Goal: Task Accomplishment & Management: Manage account settings

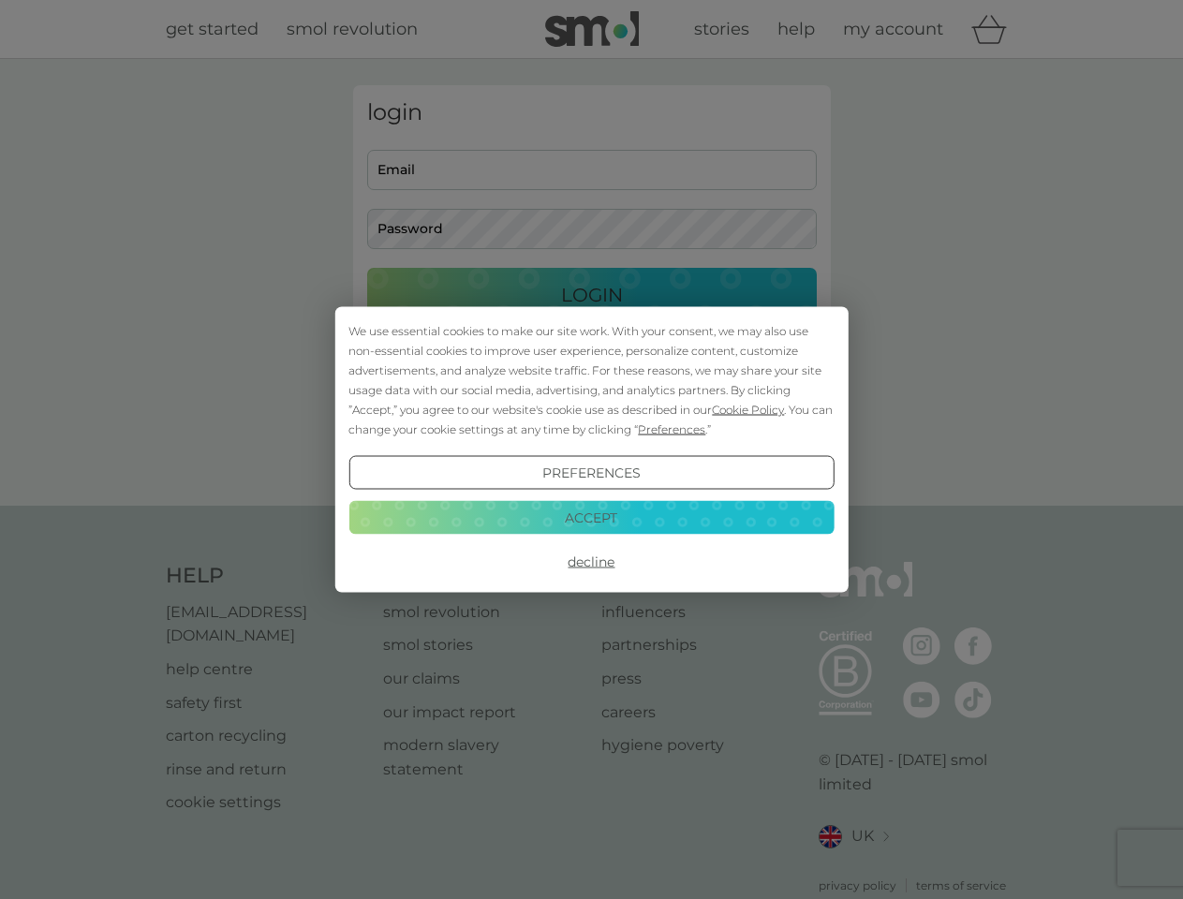
click at [749, 409] on span "Cookie Policy" at bounding box center [748, 410] width 72 height 14
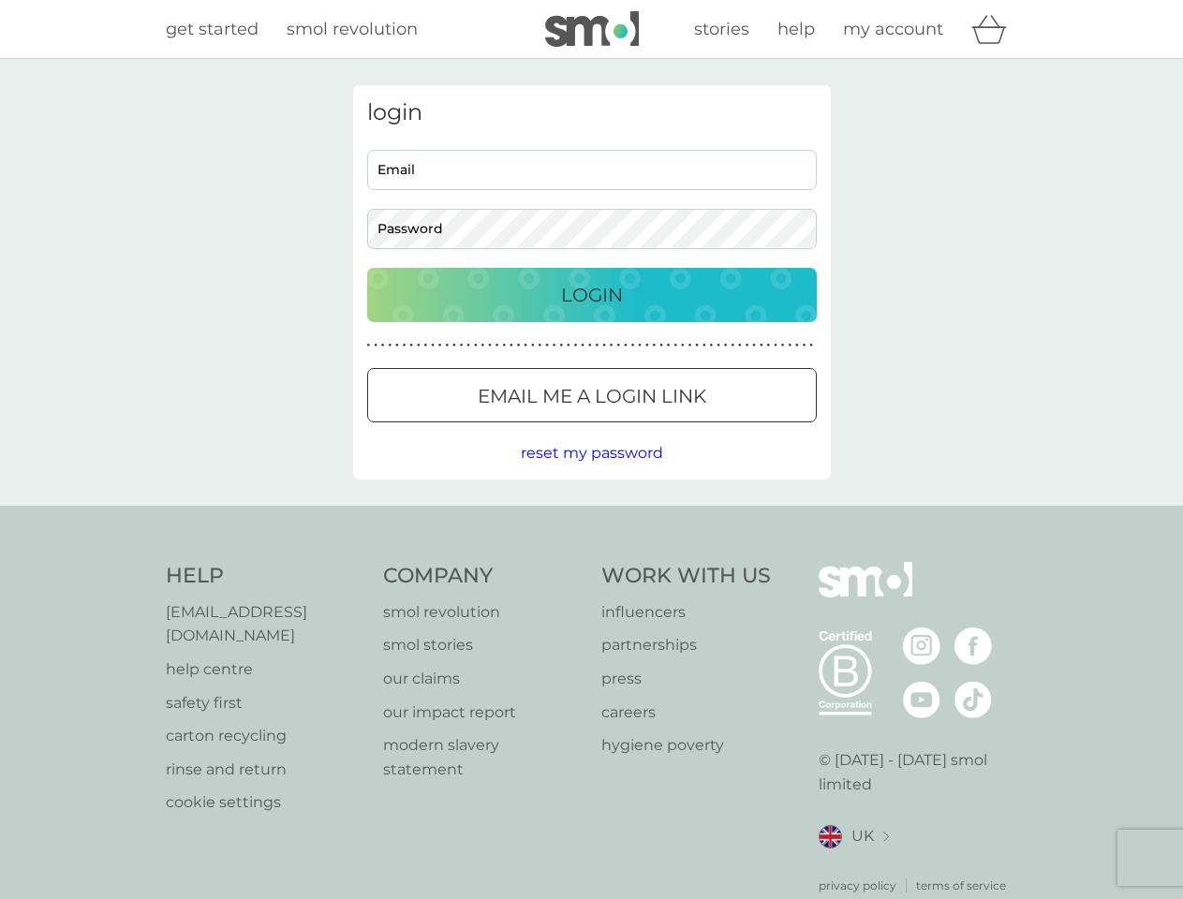
click at [670, 429] on div "login Email Password Login ● ● ● ● ● ● ● ● ● ● ● ● ● ● ● ● ● ● ● ● ● ● ● ● ● ● …" at bounding box center [592, 282] width 478 height 394
click at [591, 473] on div "login Email Password Login ● ● ● ● ● ● ● ● ● ● ● ● ● ● ● ● ● ● ● ● ● ● ● ● ● ● …" at bounding box center [592, 282] width 478 height 394
click at [591, 562] on div "Help [EMAIL_ADDRESS][DOMAIN_NAME] help centre safety first carton recycling rin…" at bounding box center [592, 728] width 853 height 333
click at [591, 517] on div "Help [EMAIL_ADDRESS][DOMAIN_NAME] help centre safety first carton recycling rin…" at bounding box center [591, 728] width 1183 height 445
